Goal: Entertainment & Leisure: Browse casually

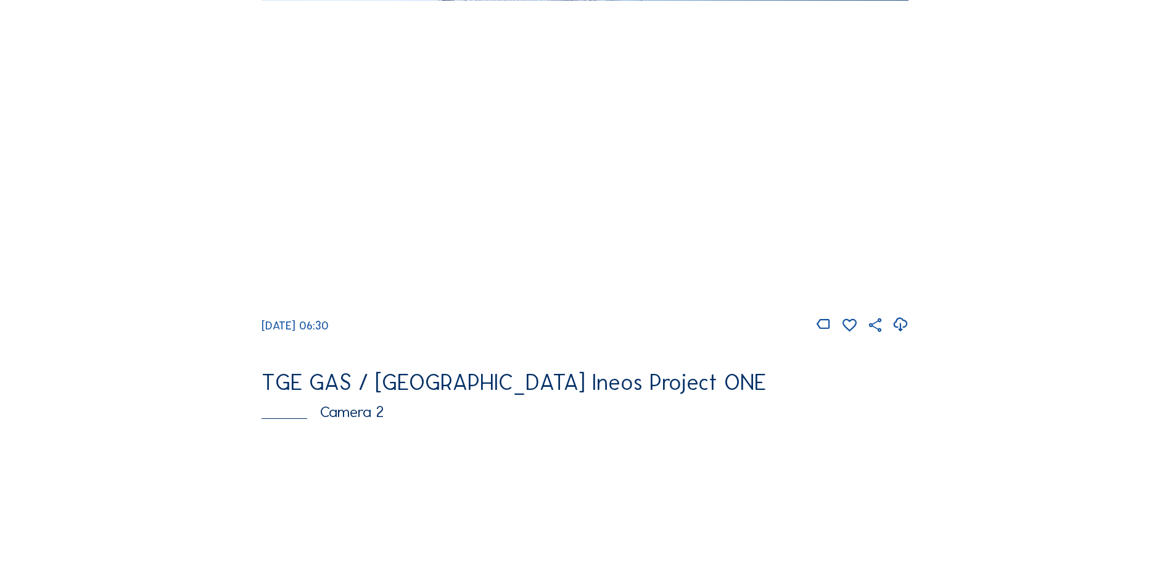
scroll to position [62, 0]
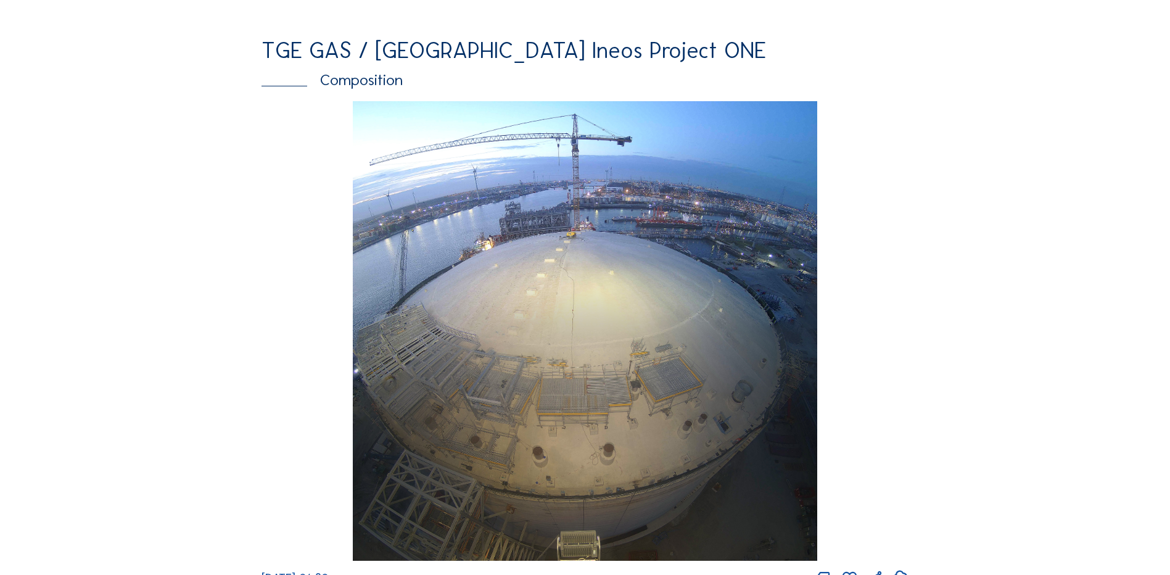
scroll to position [1665, 0]
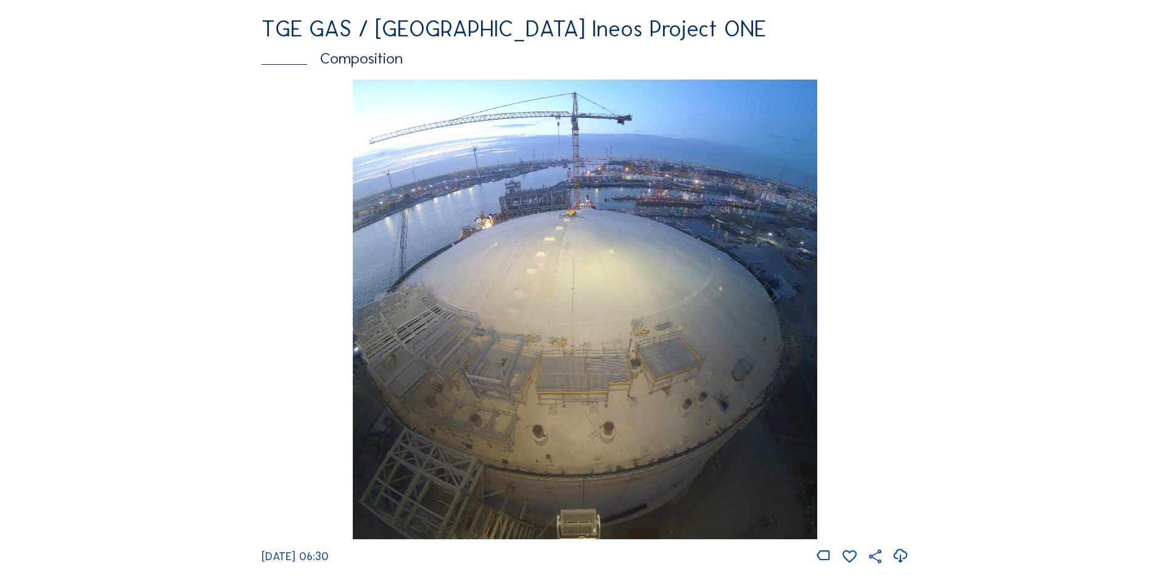
click at [362, 66] on div "Composition" at bounding box center [584, 58] width 647 height 15
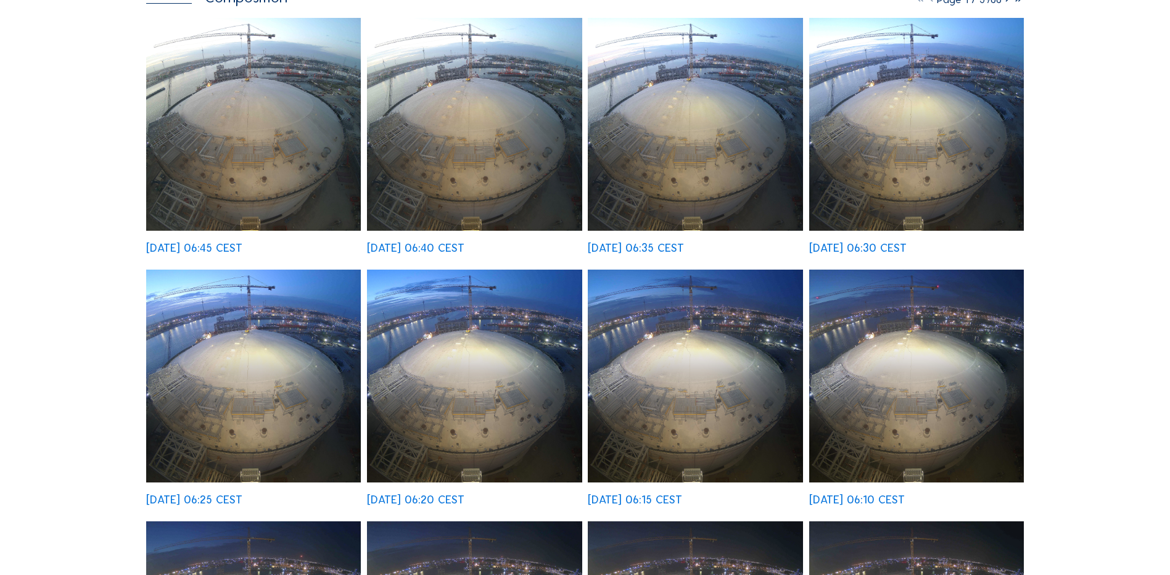
scroll to position [185, 0]
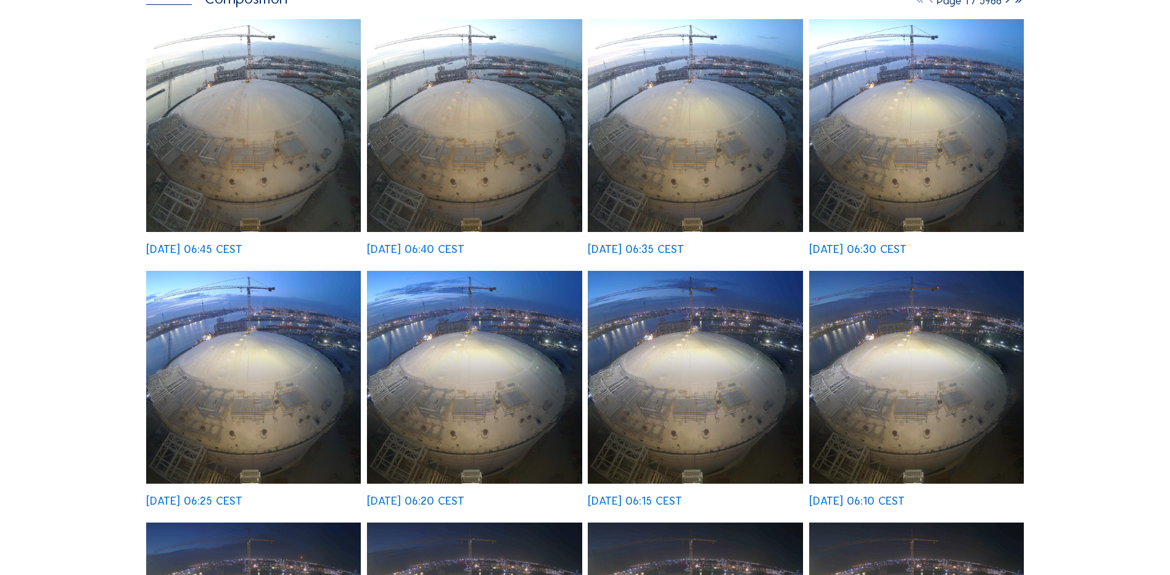
click at [244, 376] on img at bounding box center [253, 377] width 215 height 213
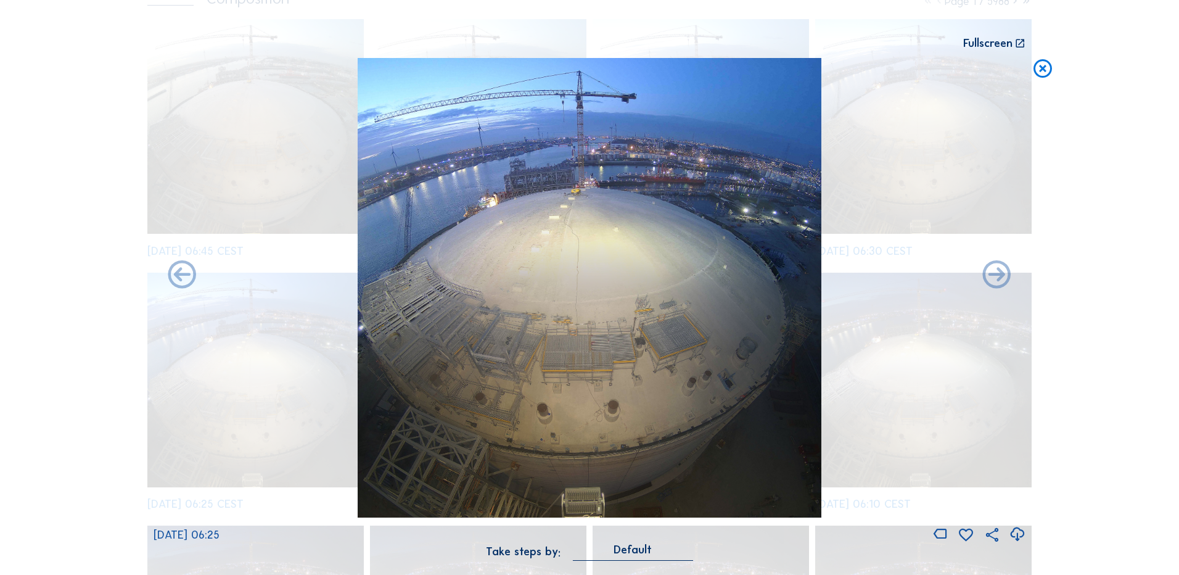
click at [1017, 536] on icon at bounding box center [1017, 534] width 17 height 20
click at [1106, 250] on div "Scroll to travel through time | Press 'Alt' Button + Scroll to Zoom | Click and…" at bounding box center [589, 287] width 1179 height 575
click at [1041, 69] on icon at bounding box center [1043, 69] width 22 height 23
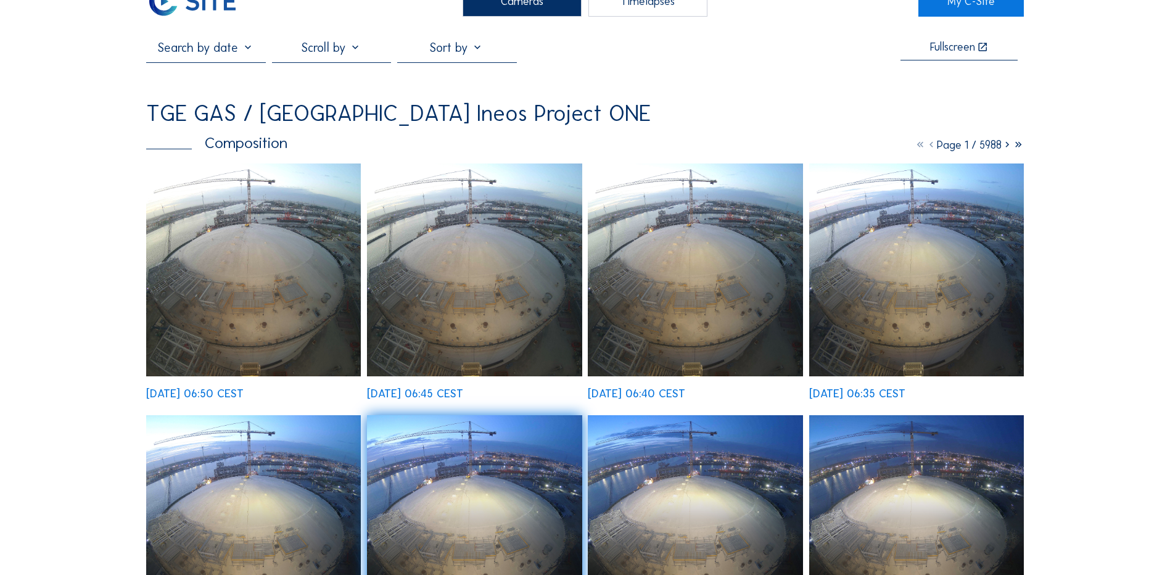
scroll to position [0, 0]
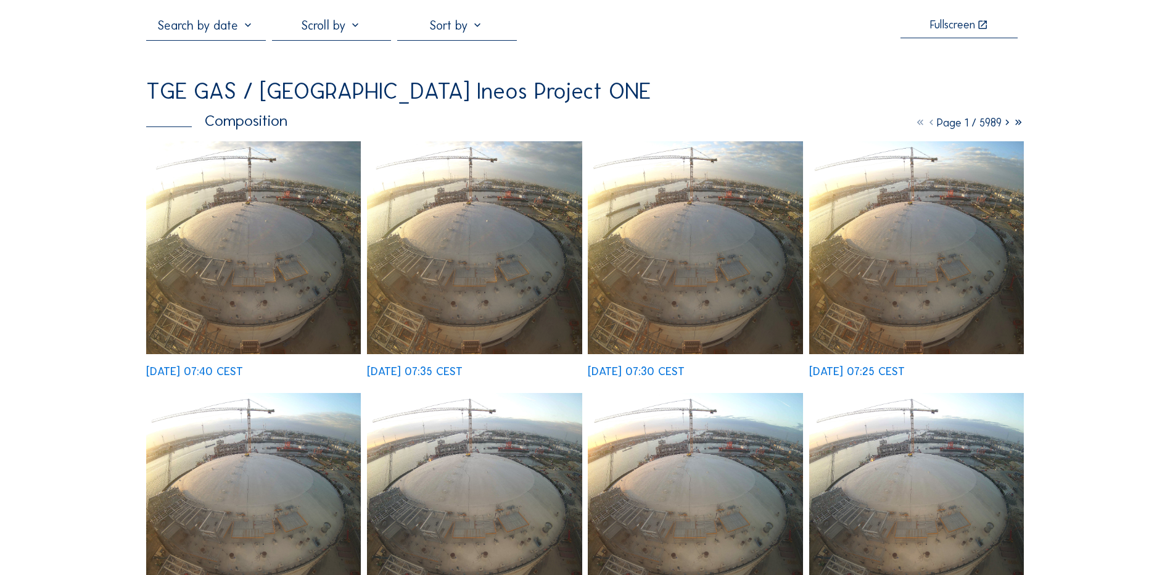
scroll to position [62, 0]
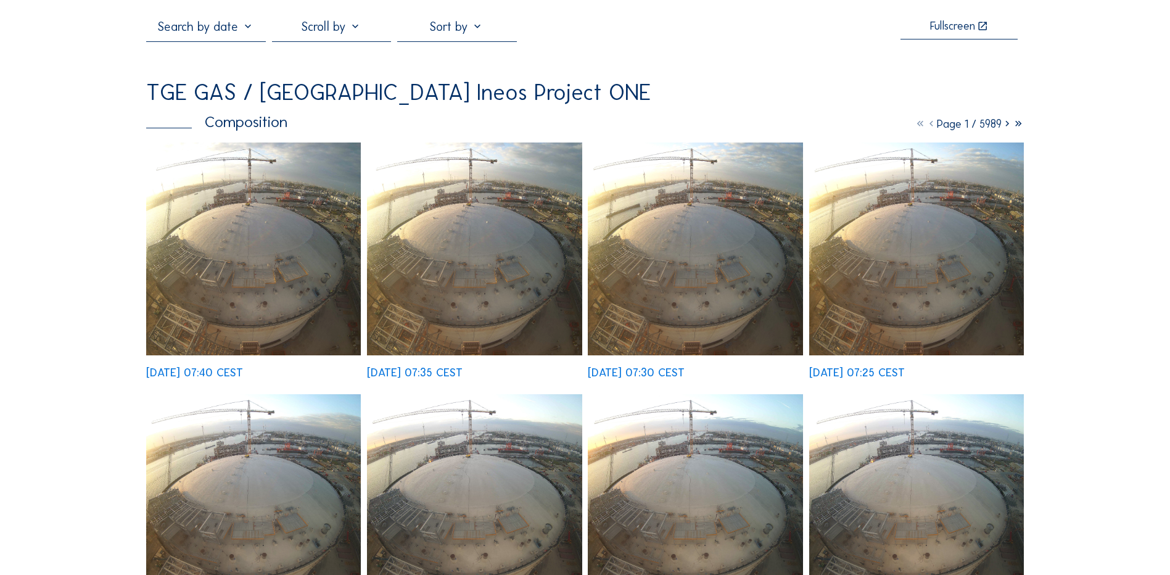
click at [346, 257] on img at bounding box center [253, 248] width 215 height 213
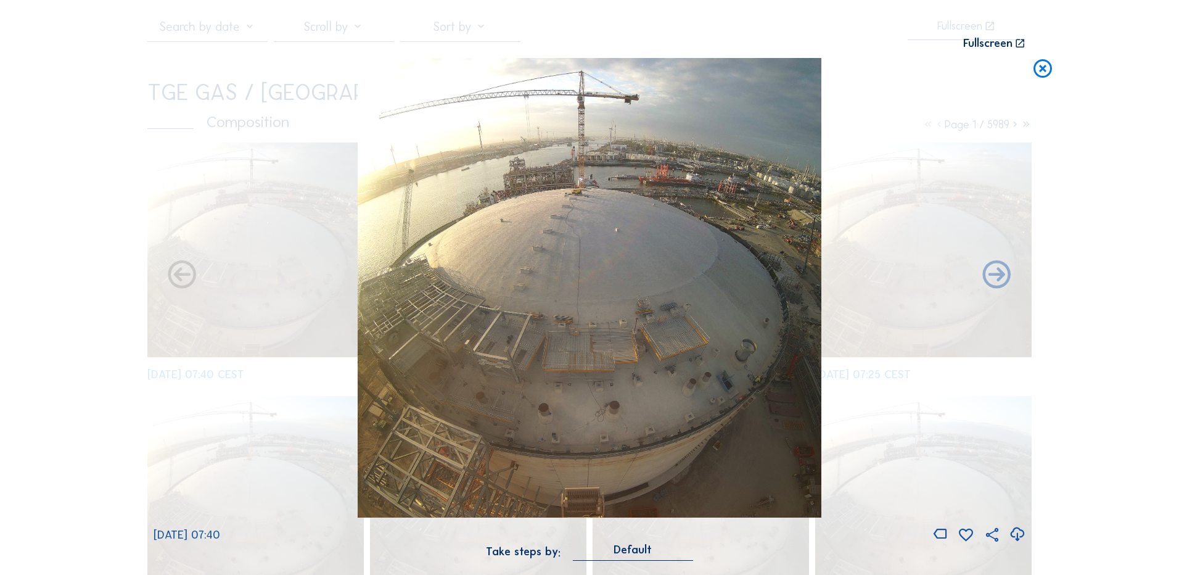
click at [1016, 533] on icon at bounding box center [1017, 534] width 17 height 20
click at [1045, 75] on icon at bounding box center [1043, 69] width 22 height 23
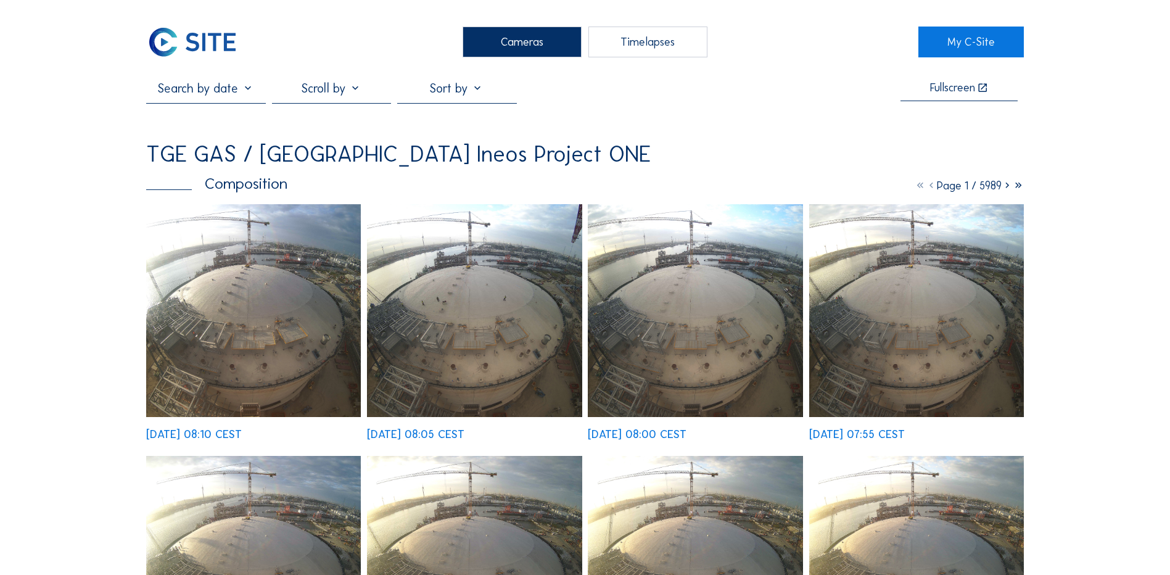
click at [271, 341] on img at bounding box center [253, 310] width 215 height 213
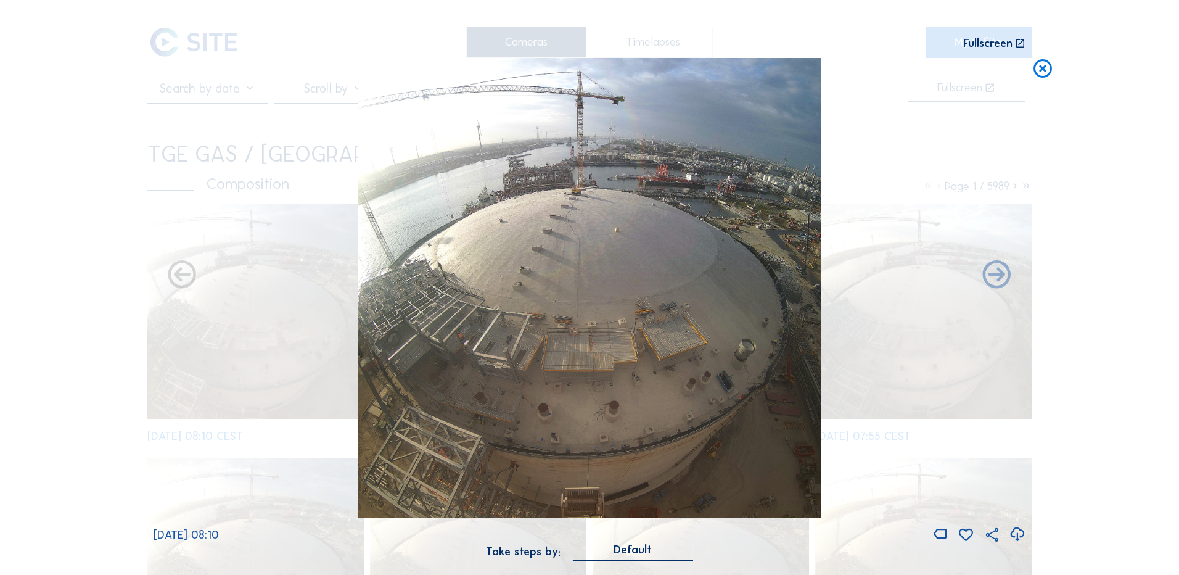
click at [1012, 536] on icon at bounding box center [1017, 534] width 17 height 20
click at [1095, 284] on div "Scroll to travel through time | Press 'Alt' Button + Scroll to Zoom | Click and…" at bounding box center [589, 287] width 1179 height 575
click at [1038, 76] on icon at bounding box center [1043, 69] width 22 height 23
